Goal: Browse casually: Explore the website without a specific task or goal

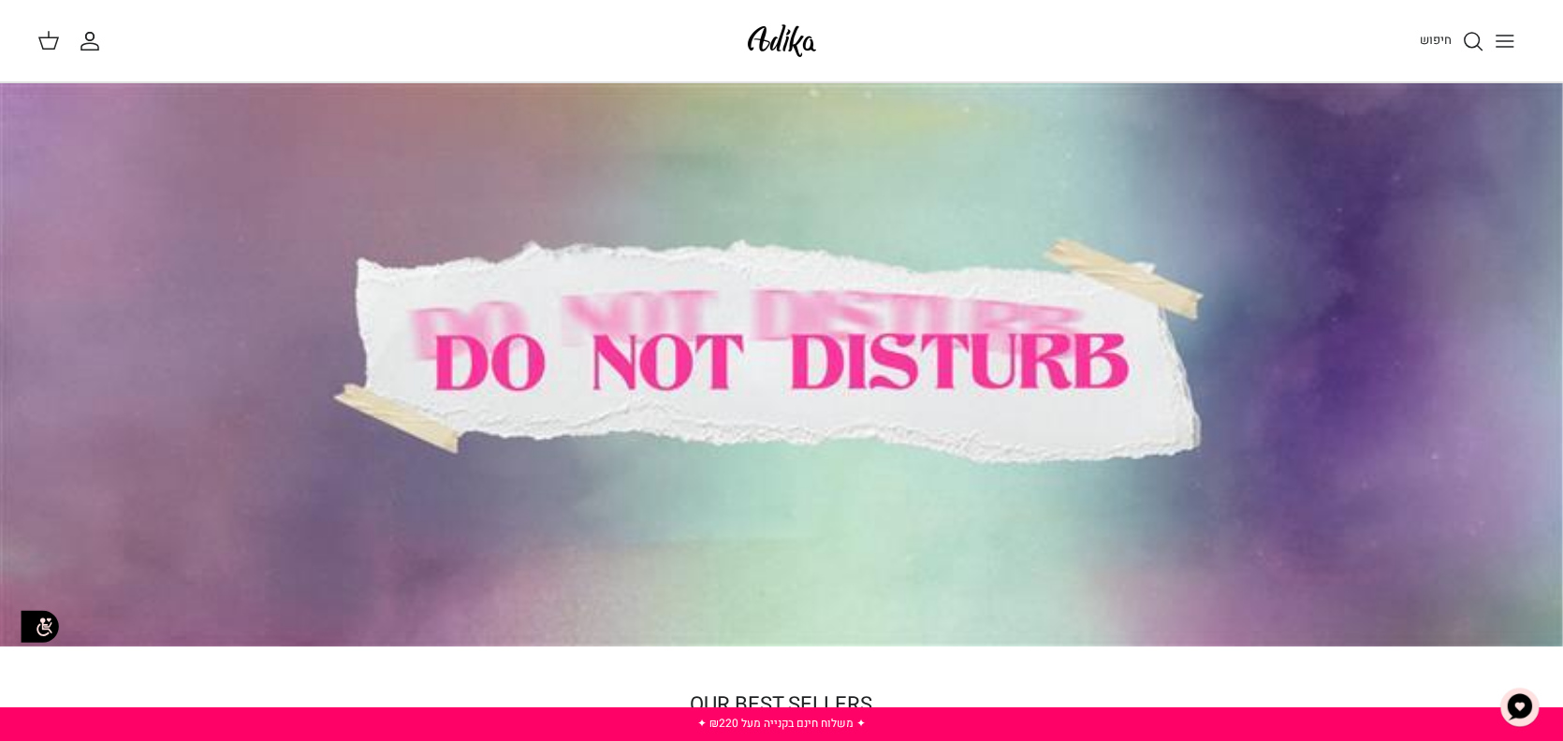
click at [1512, 36] on line "Toggle menu" at bounding box center [1505, 36] width 17 height 0
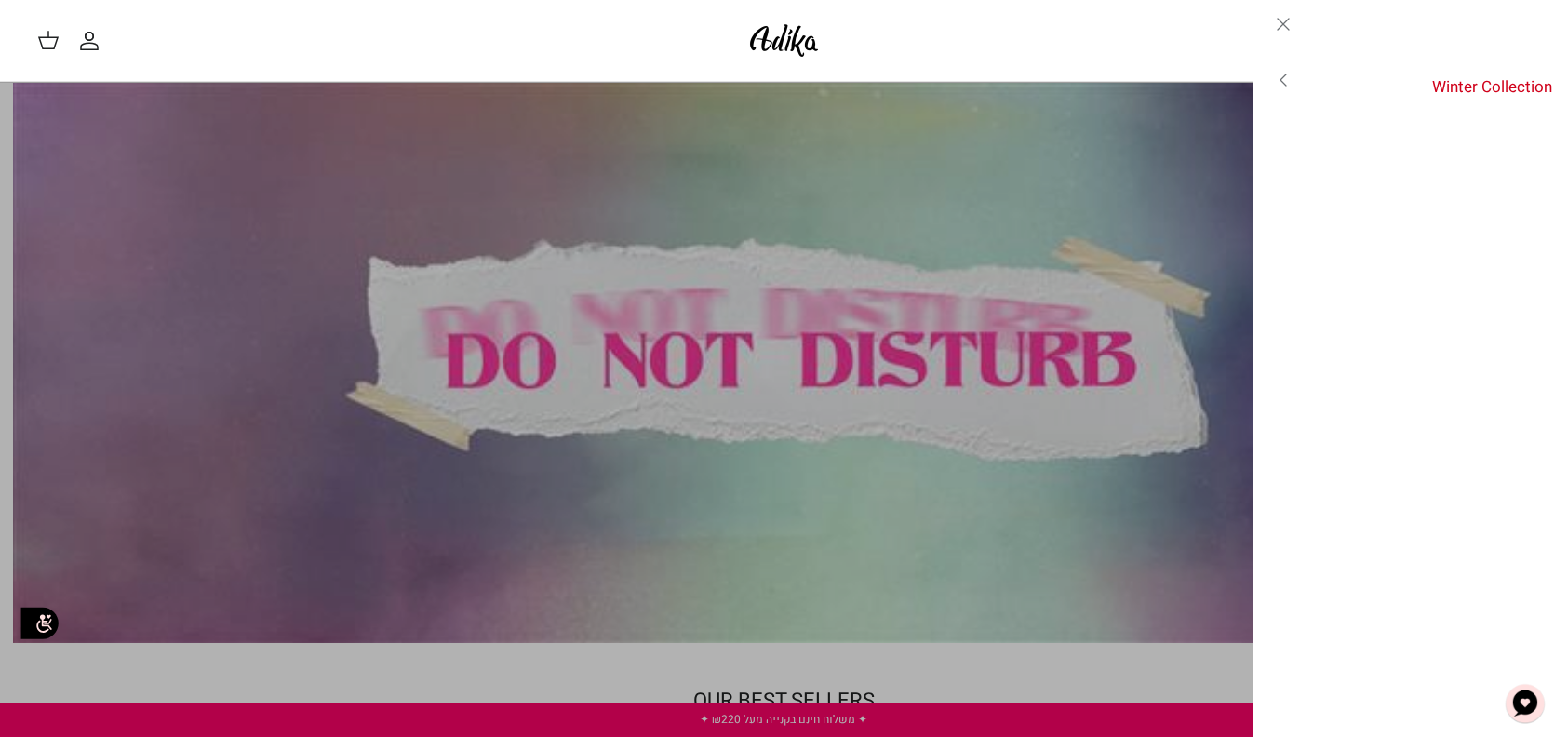
click at [610, 21] on div "חיפוש החשבון שלי חיפוש" at bounding box center [784, 41] width 1568 height 82
click at [1289, 21] on icon "Close" at bounding box center [1283, 24] width 22 height 22
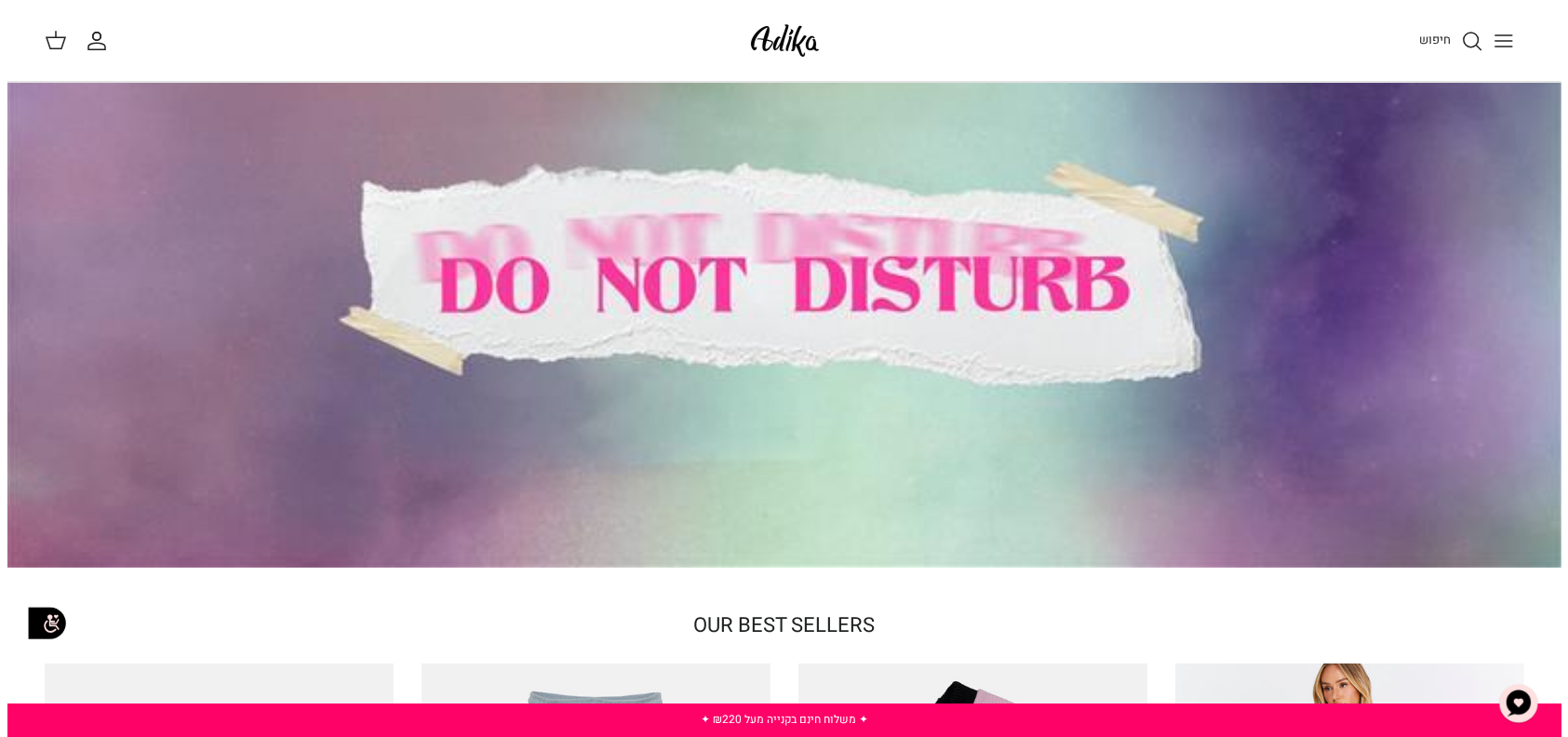
scroll to position [279, 0]
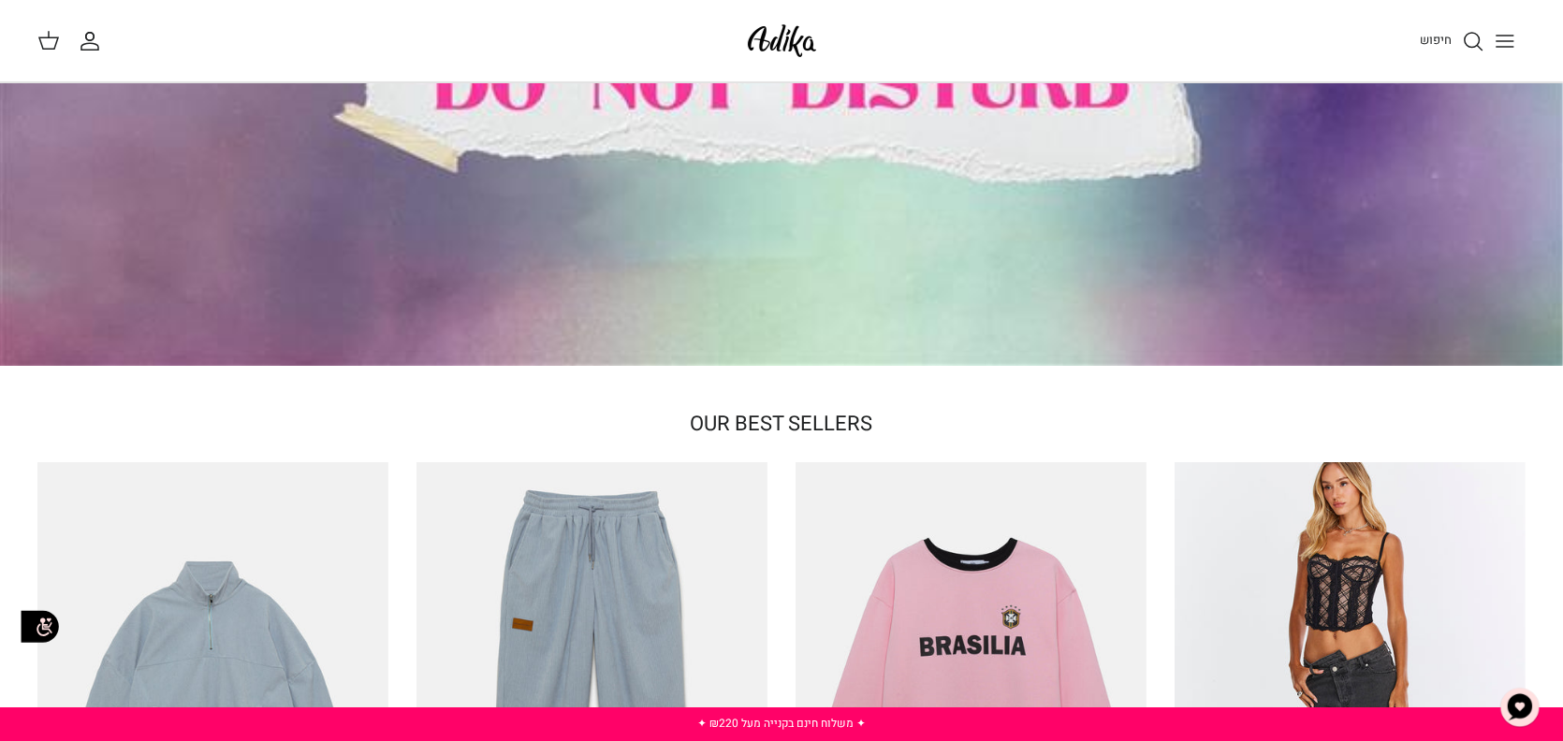
click at [1506, 41] on icon "Toggle menu" at bounding box center [1505, 41] width 22 height 22
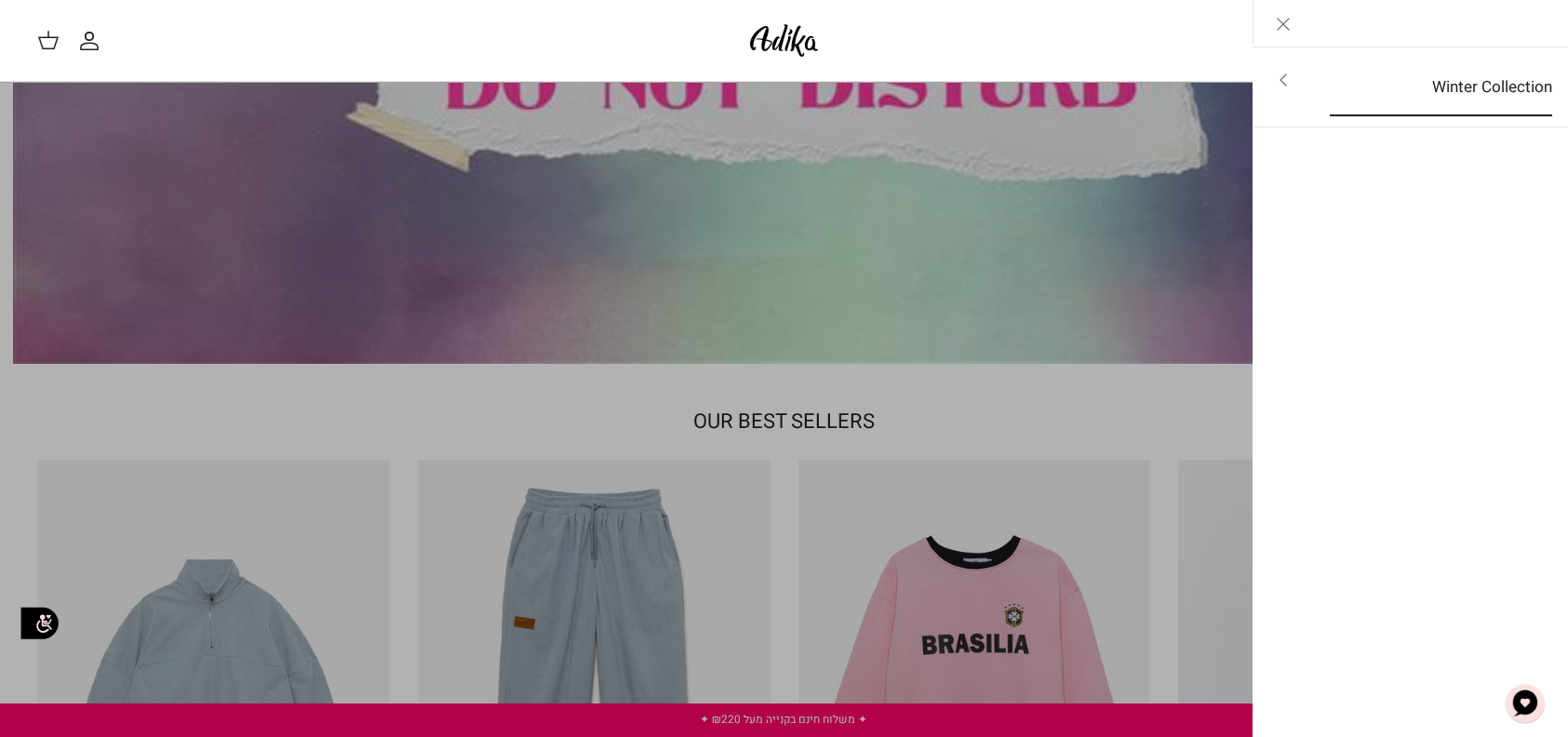
click at [1351, 87] on link "Winter Collection" at bounding box center [1441, 88] width 256 height 58
click at [1469, 85] on link "לכל הפריטים" at bounding box center [1411, 82] width 297 height 47
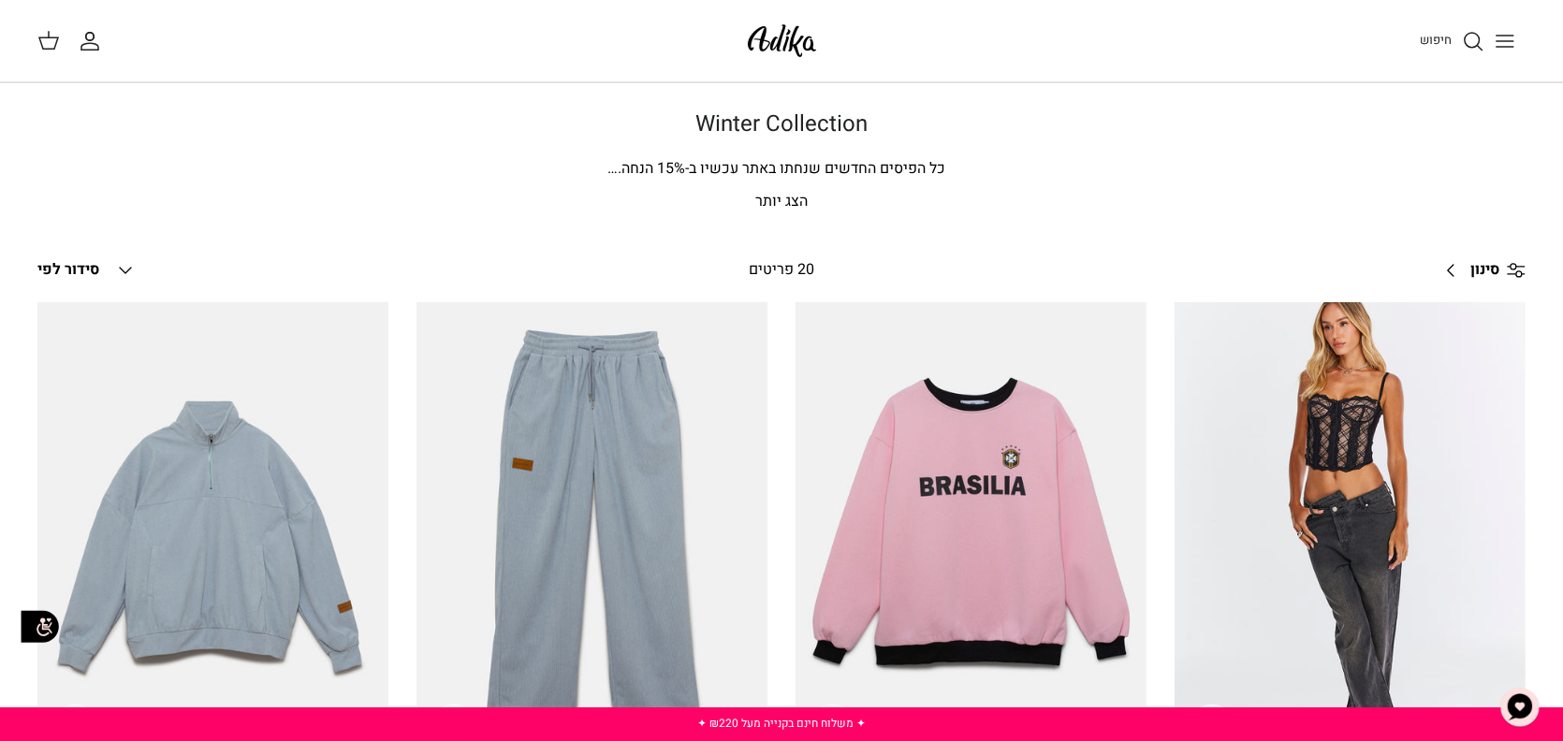
click at [1437, 40] on span "חיפוש" at bounding box center [1436, 40] width 32 height 18
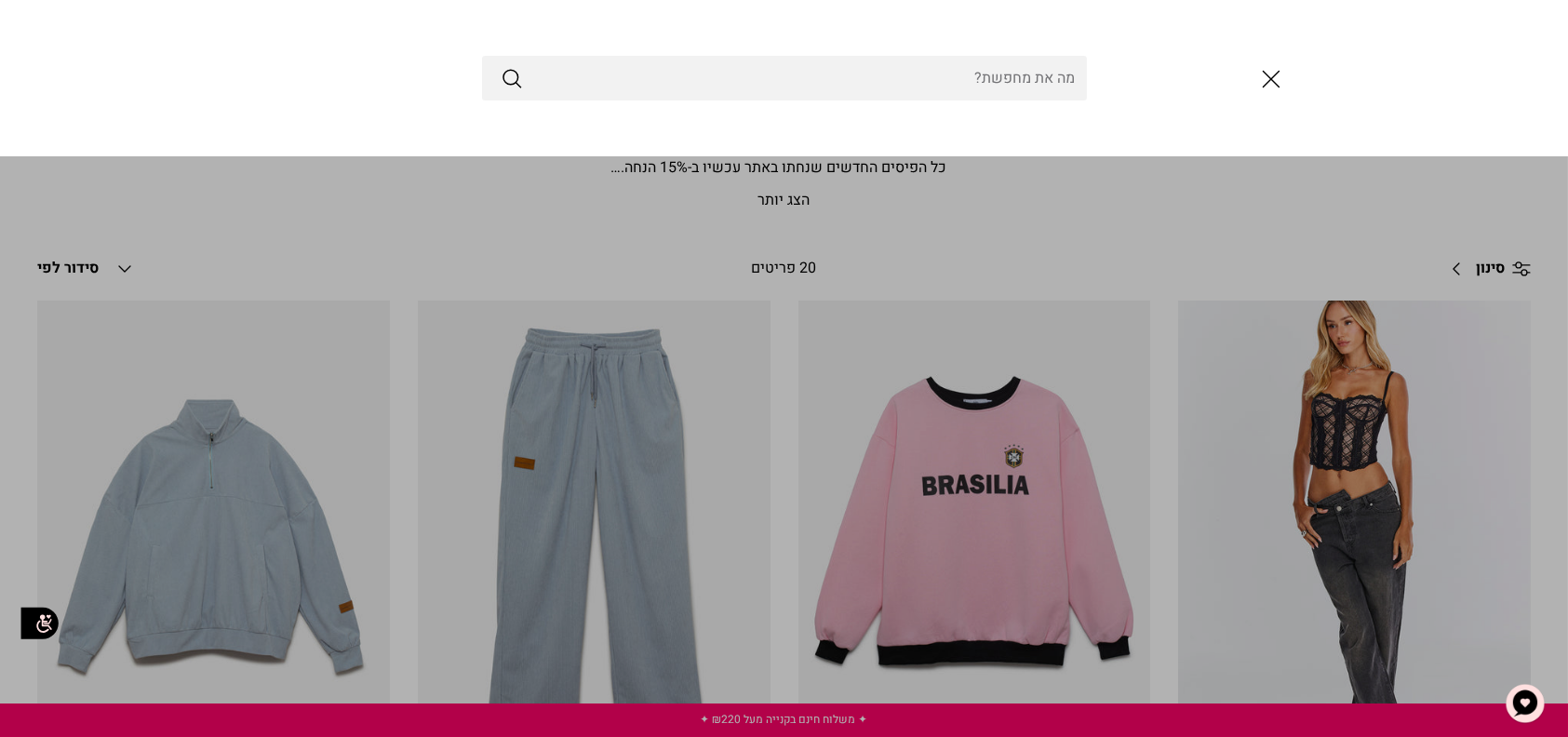
click at [743, 74] on input "Search Store" at bounding box center [784, 78] width 605 height 45
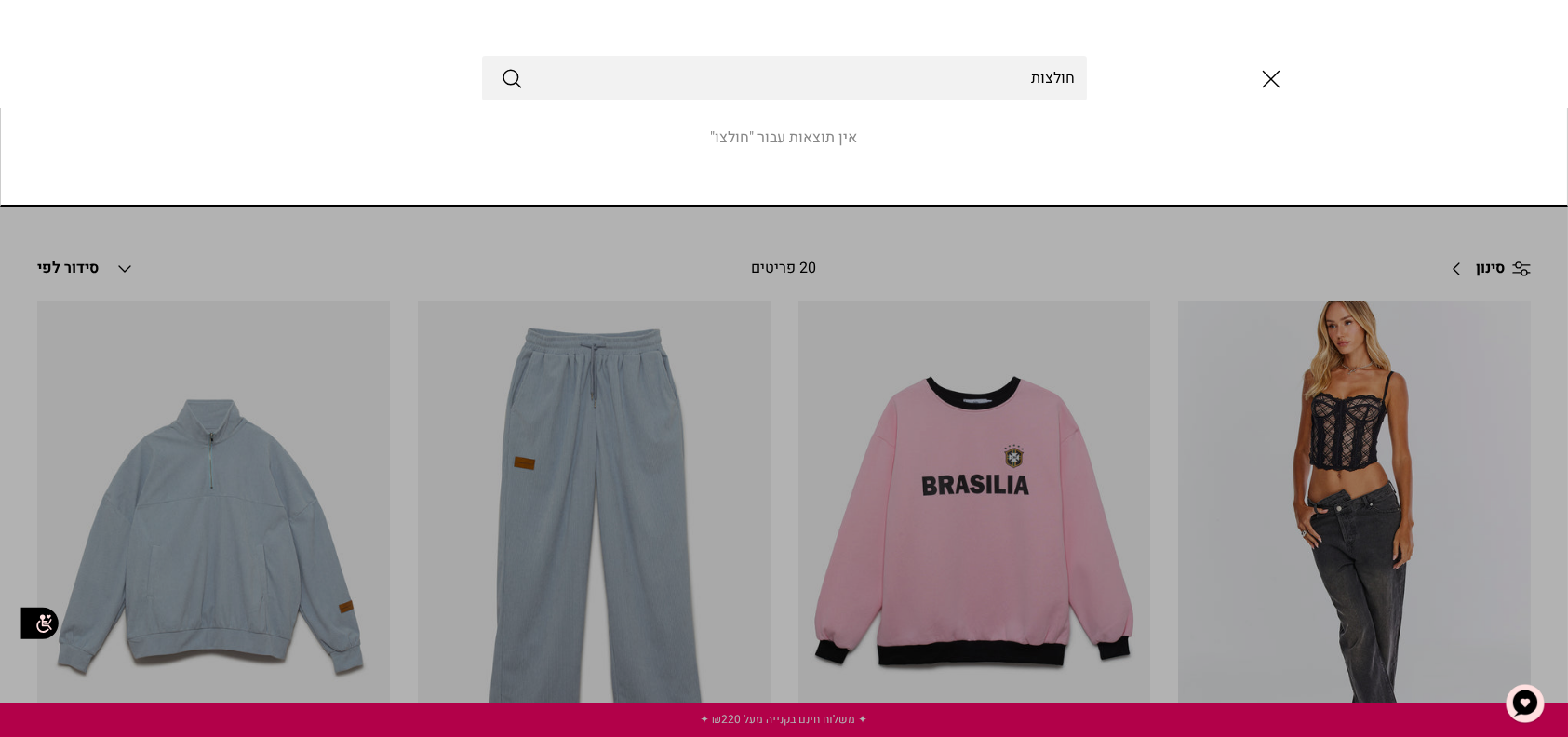
type input "חולצות"
click at [501, 66] on button "Submit" at bounding box center [512, 78] width 22 height 24
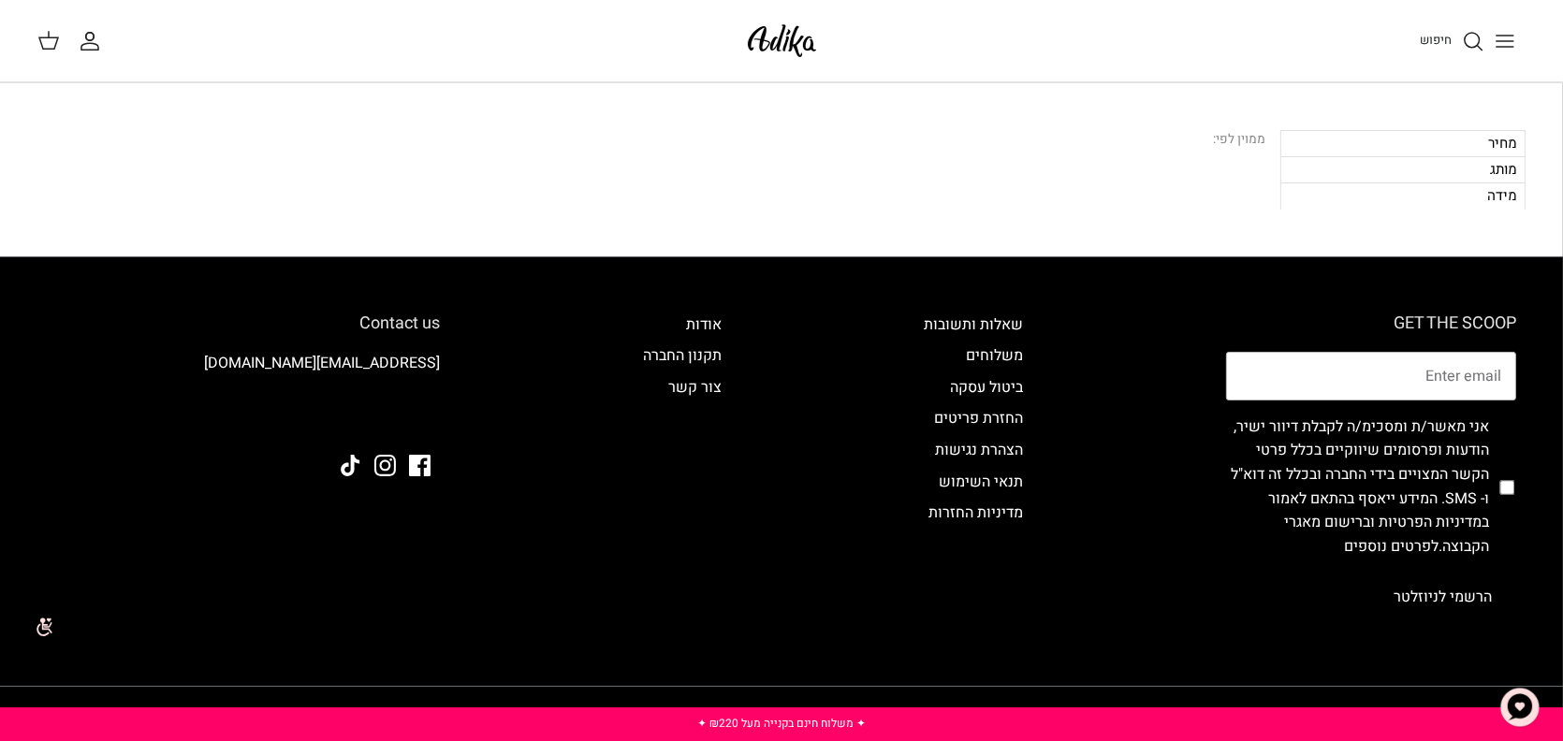
click at [1502, 44] on icon "Toggle menu" at bounding box center [1505, 41] width 22 height 22
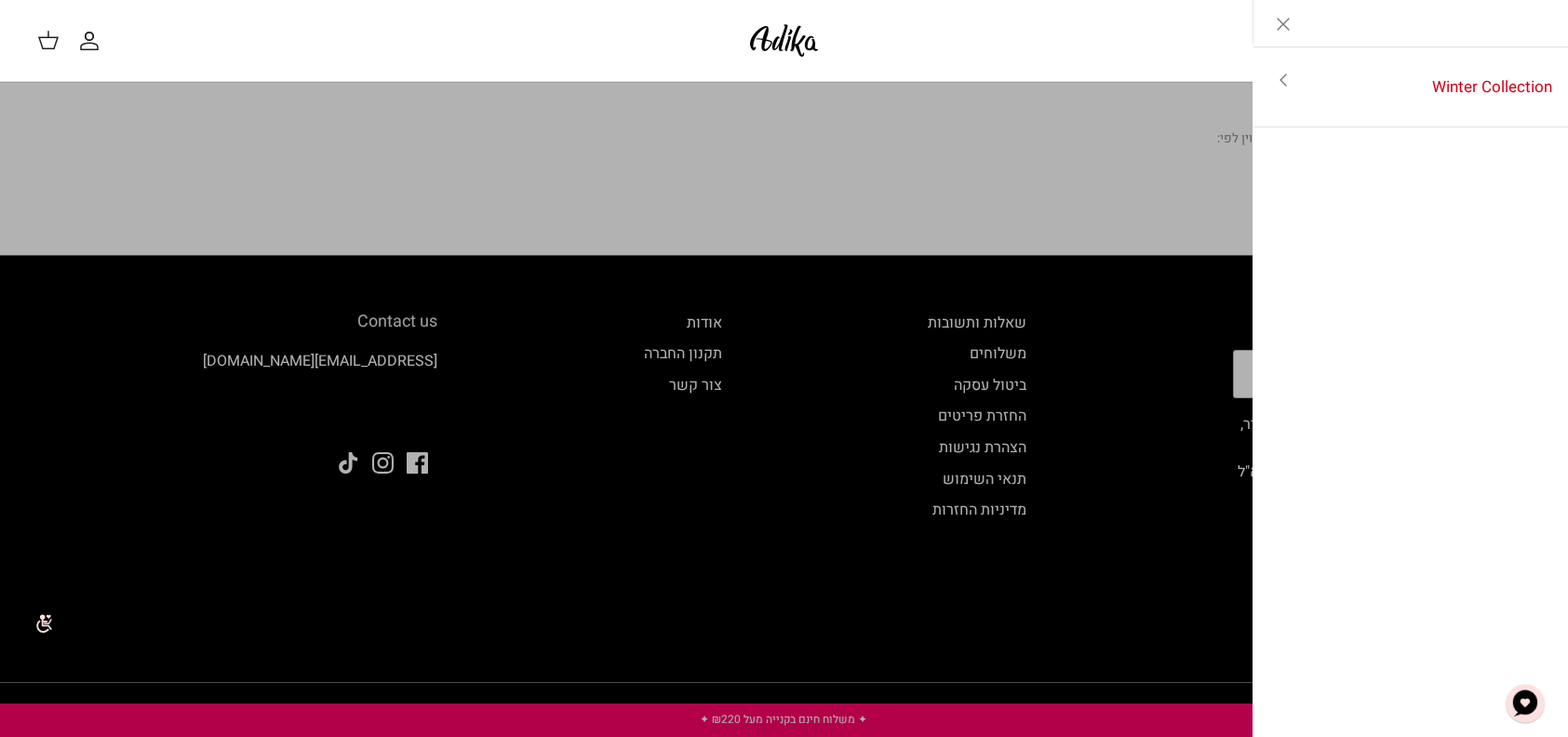
click at [772, 39] on img at bounding box center [784, 41] width 80 height 44
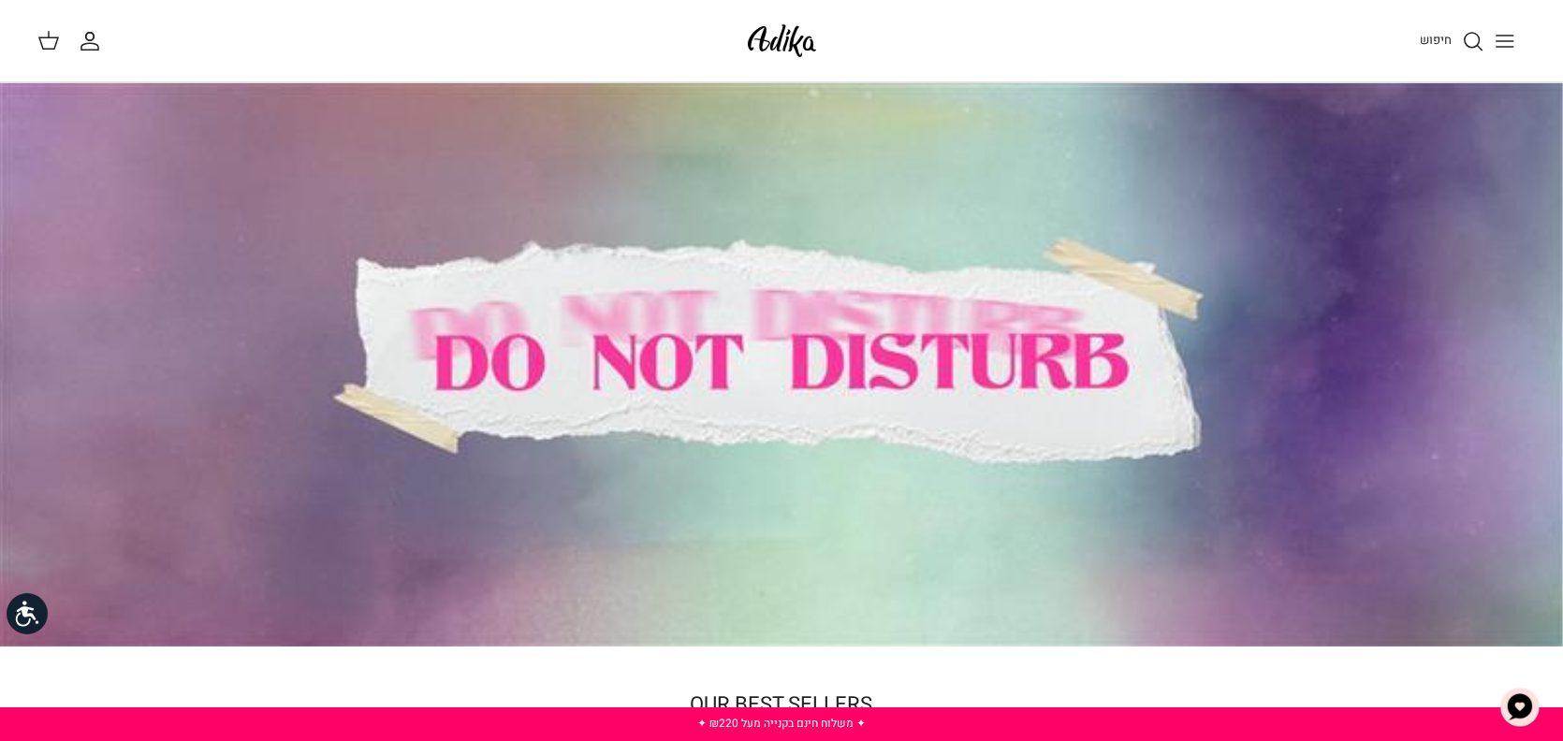
click at [841, 373] on div at bounding box center [781, 364] width 1564 height 563
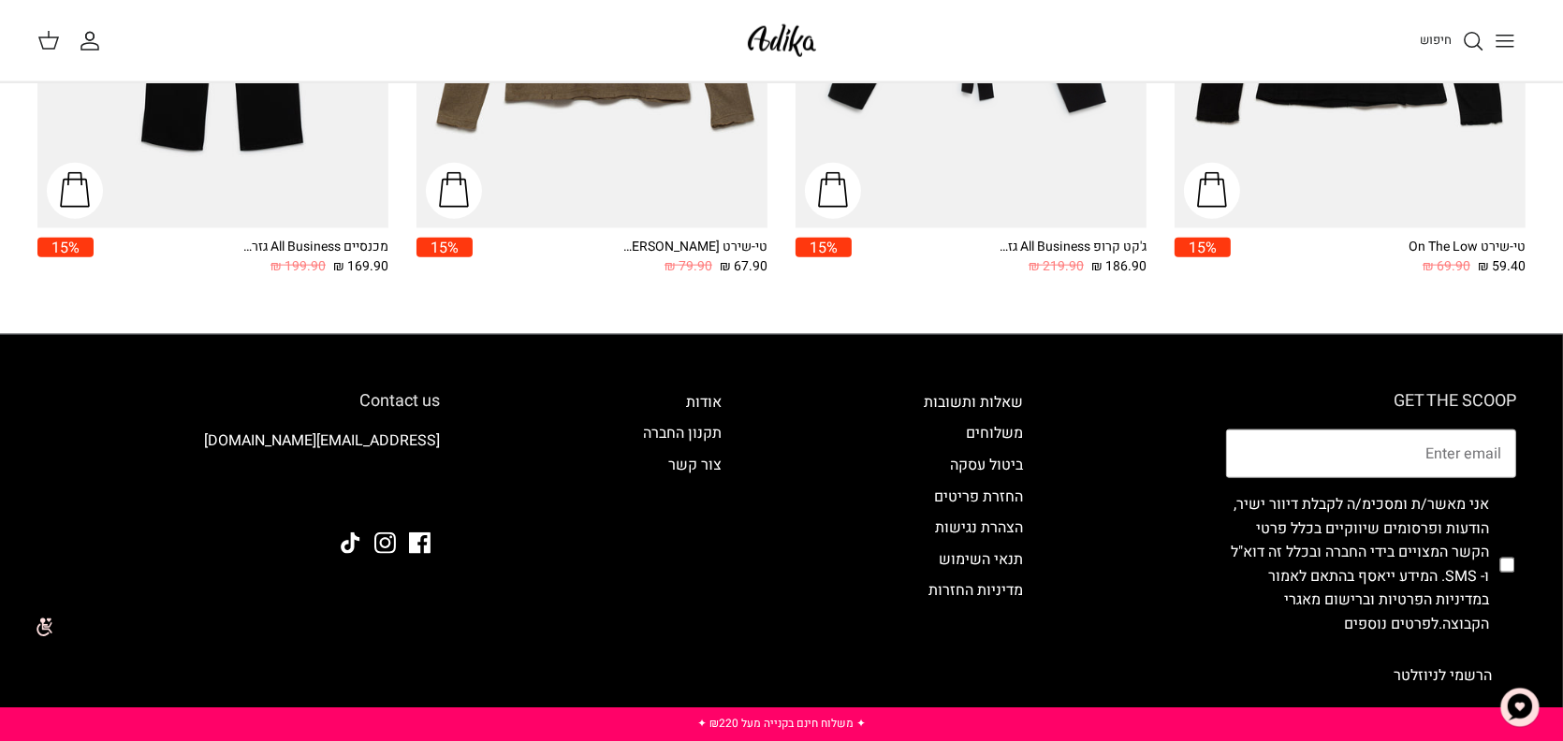
scroll to position [2961, 0]
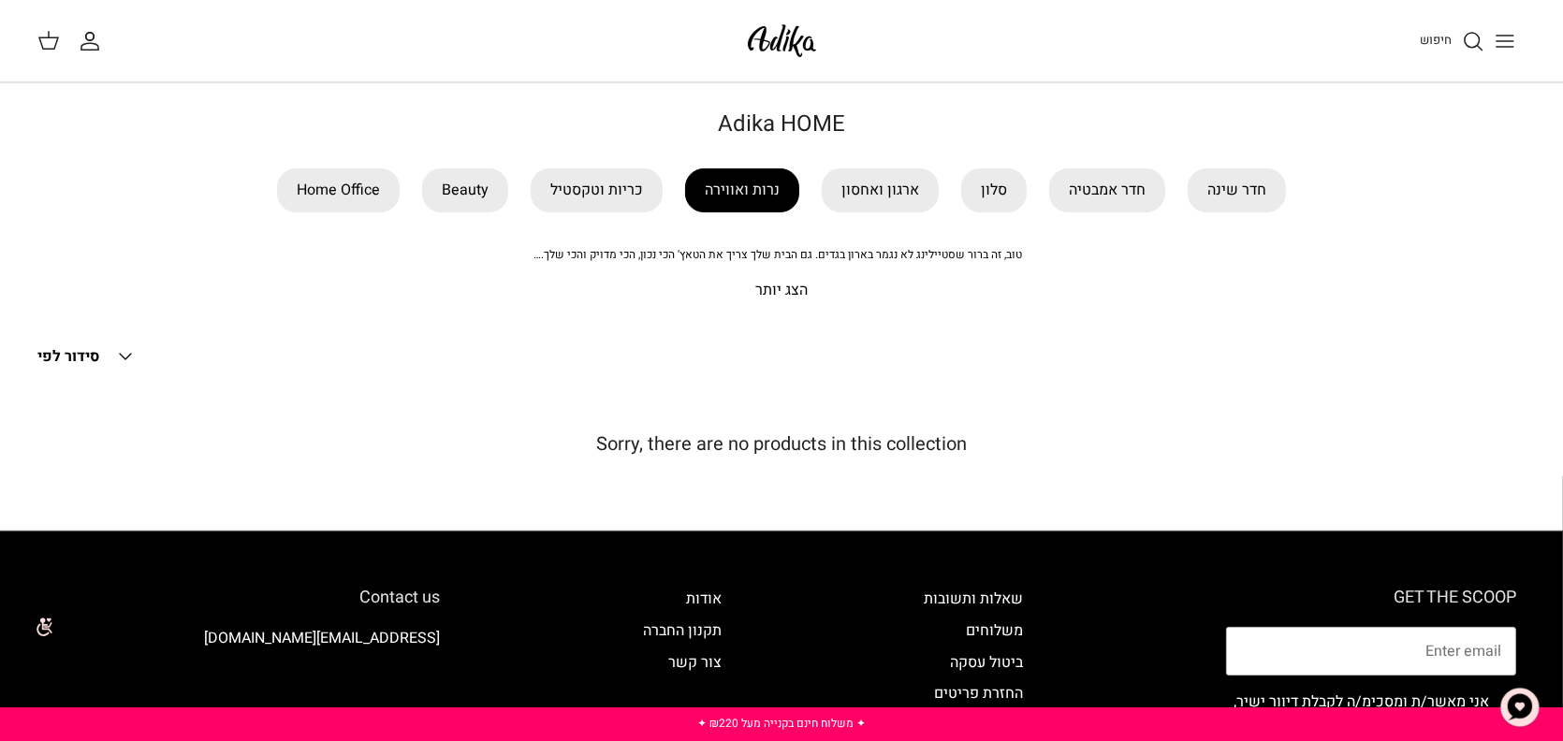
click at [764, 186] on link "נרות ואווירה" at bounding box center [742, 190] width 114 height 44
